Goal: Information Seeking & Learning: Understand process/instructions

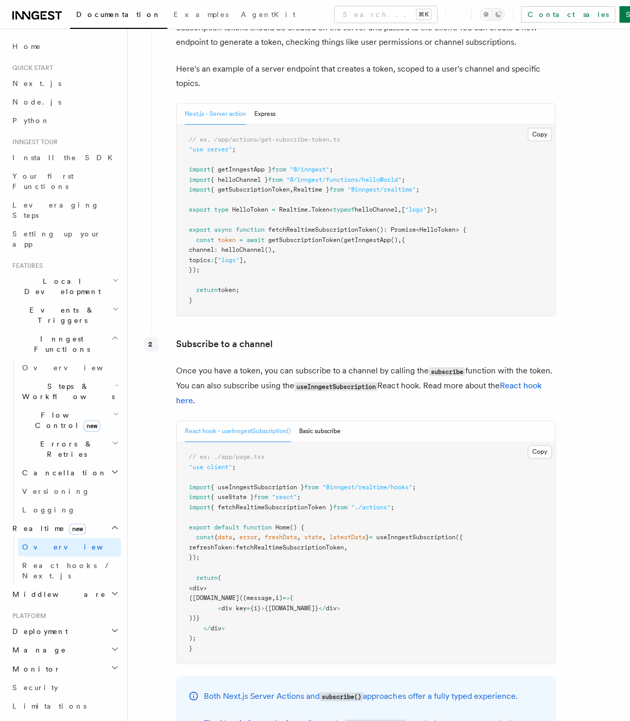
scroll to position [1319, 0]
click at [269, 483] on span "{ useInngestSubscription }" at bounding box center [258, 486] width 94 height 7
copy span "useInngestSubscription"
drag, startPoint x: 438, startPoint y: 459, endPoint x: 191, endPoint y: 460, distance: 246.7
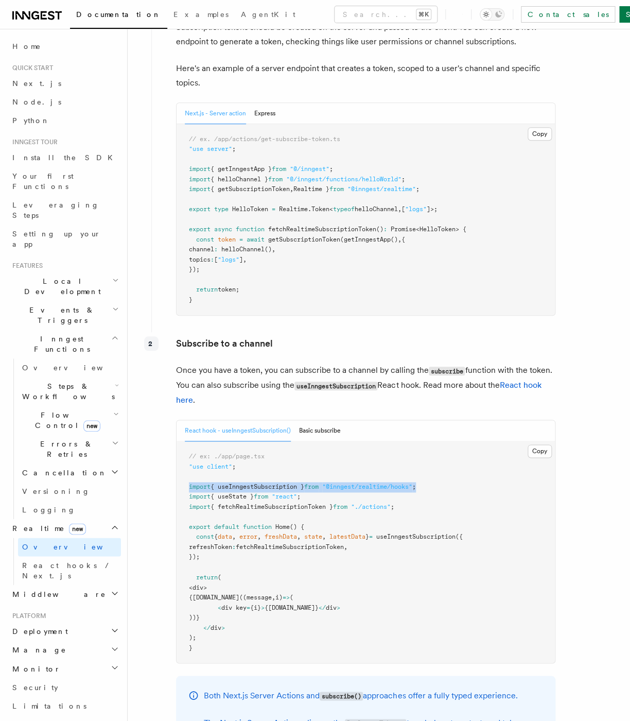
click at [191, 460] on pre "// ex: ./app/page.tsx "use client" ; import { useInngestSubscription } from "@i…" at bounding box center [366, 551] width 378 height 221
copy span "import { useInngestSubscription } from "@inngest/realtime/hooks" ;"
click at [318, 420] on button "Basic subscribe" at bounding box center [320, 430] width 42 height 21
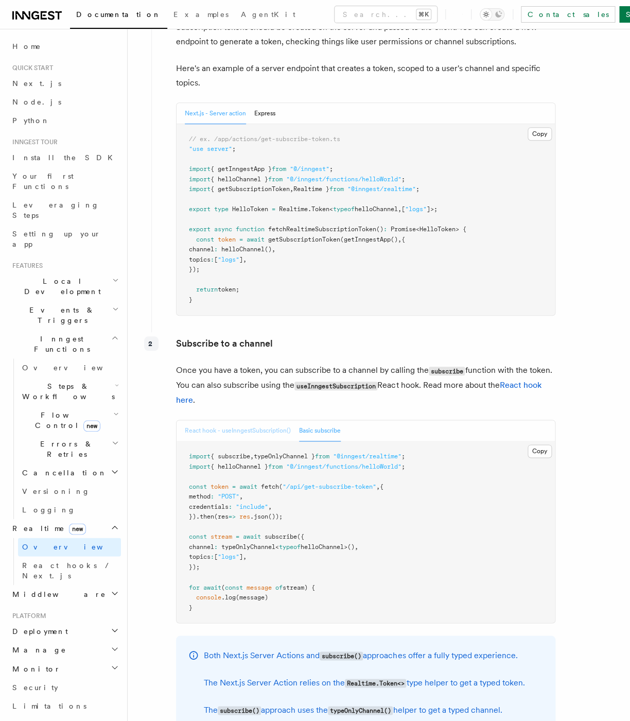
click at [277, 420] on button "React hook - useInngestSubscription()" at bounding box center [238, 430] width 106 height 21
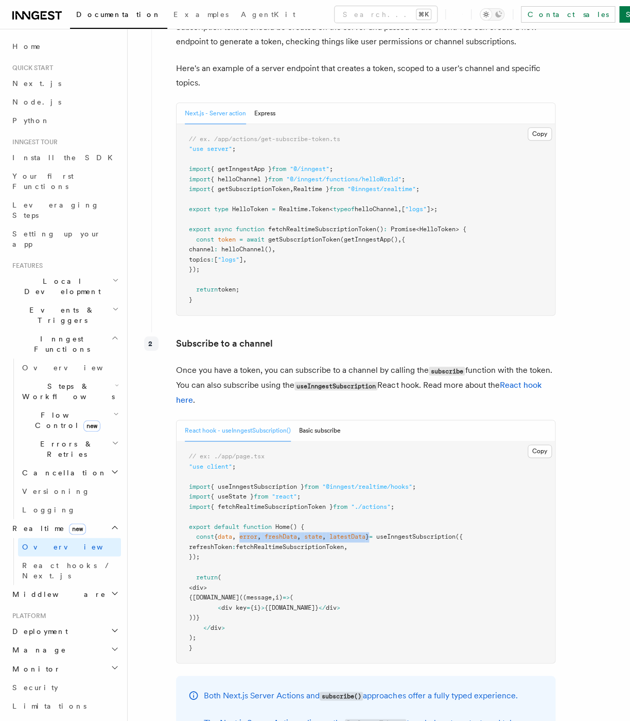
drag, startPoint x: 382, startPoint y: 505, endPoint x: 249, endPoint y: 506, distance: 132.9
click at [249, 533] on span "const { data , error , freshData , state , latestData } = useInngestSubscriptio…" at bounding box center [326, 536] width 274 height 7
copy span "error , freshData , state , latestData"
drag, startPoint x: 229, startPoint y: 599, endPoint x: 203, endPoint y: 558, distance: 48.1
click at [203, 558] on pre "// ex: ./app/page.tsx "use client" ; import { useInngestSubscription } from "@i…" at bounding box center [366, 551] width 378 height 221
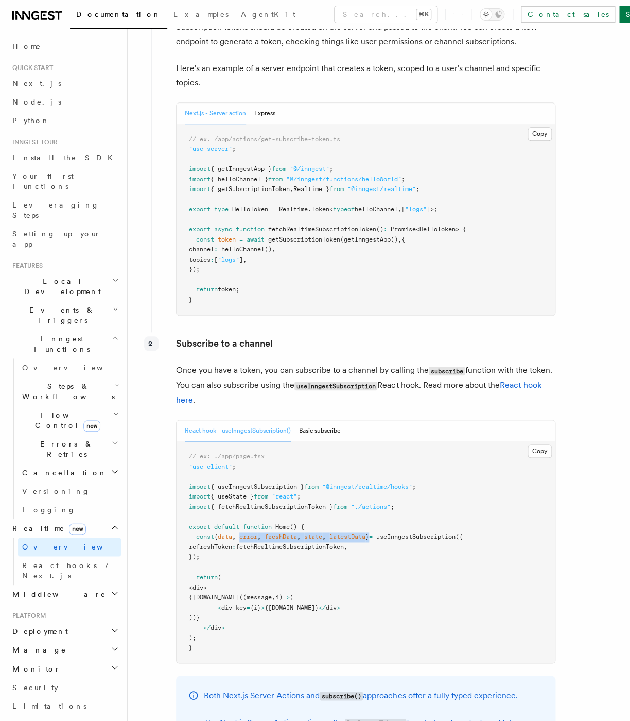
copy code "< div > {[DOMAIN_NAME]((message , i) => ( < div key = {i} > {[DOMAIN_NAME]} </ …"
click at [355, 261] on pre "// ex. /app/actions/get-subscribe-token.ts "use server" ; import { getInngestAp…" at bounding box center [366, 220] width 378 height 192
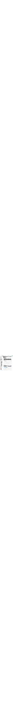
scroll to position [1186, 0]
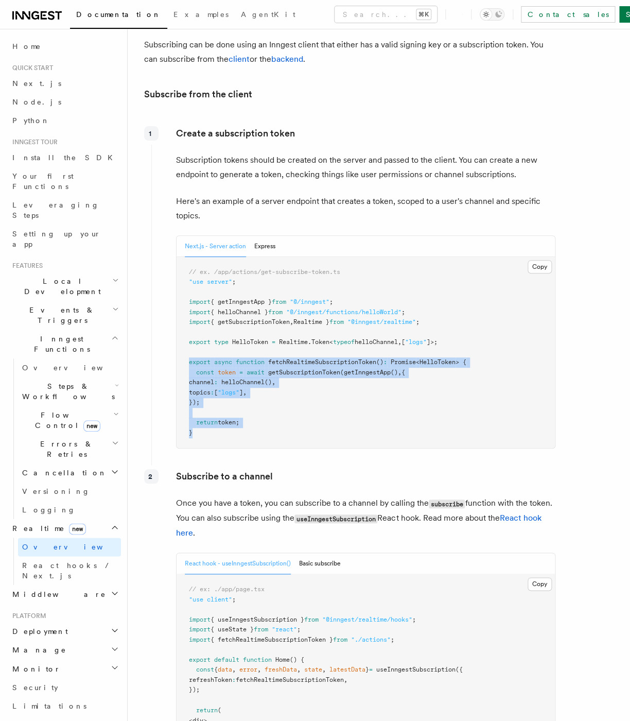
drag, startPoint x: 193, startPoint y: 406, endPoint x: 190, endPoint y: 338, distance: 68.0
click at [190, 338] on pre "// ex. /app/actions/get-subscribe-token.ts "use server" ; import { getInngestAp…" at bounding box center [366, 353] width 378 height 192
copy code "const token = await getSubscriptionToken ( getInngestApp () , { channel : hello…"
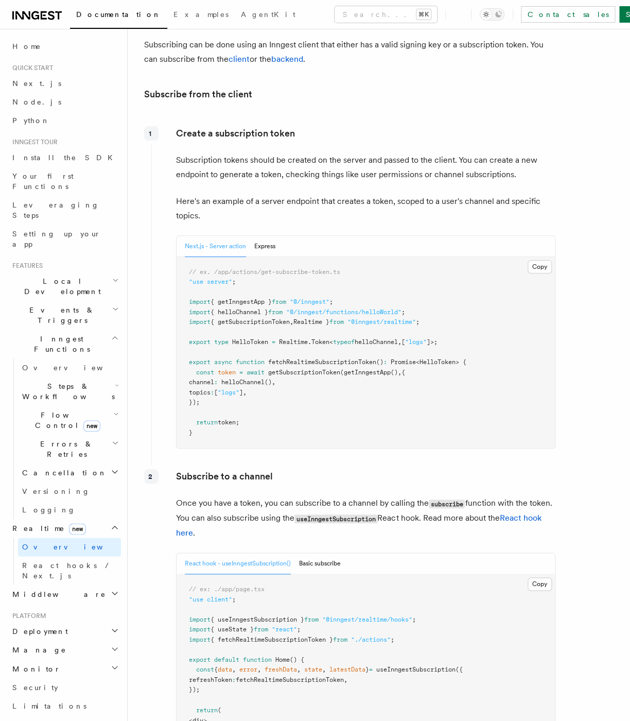
click at [297, 363] on pre "// ex. /app/actions/get-subscribe-token.ts "use server" ; import { getInngestAp…" at bounding box center [366, 353] width 378 height 192
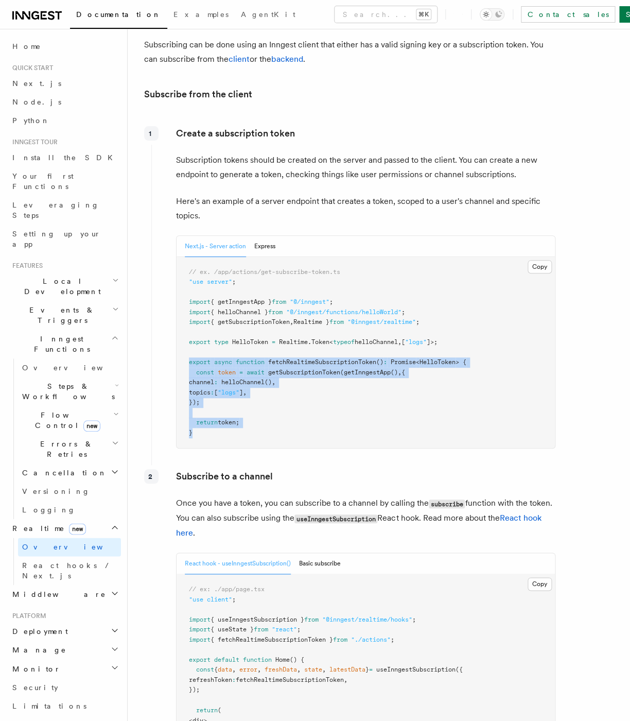
drag, startPoint x: 197, startPoint y: 404, endPoint x: 175, endPoint y: 336, distance: 70.8
click at [177, 336] on pre "// ex. /app/actions/get-subscribe-token.ts "use server" ; import { getInngestAp…" at bounding box center [366, 353] width 378 height 192
